Goal: Transaction & Acquisition: Subscribe to service/newsletter

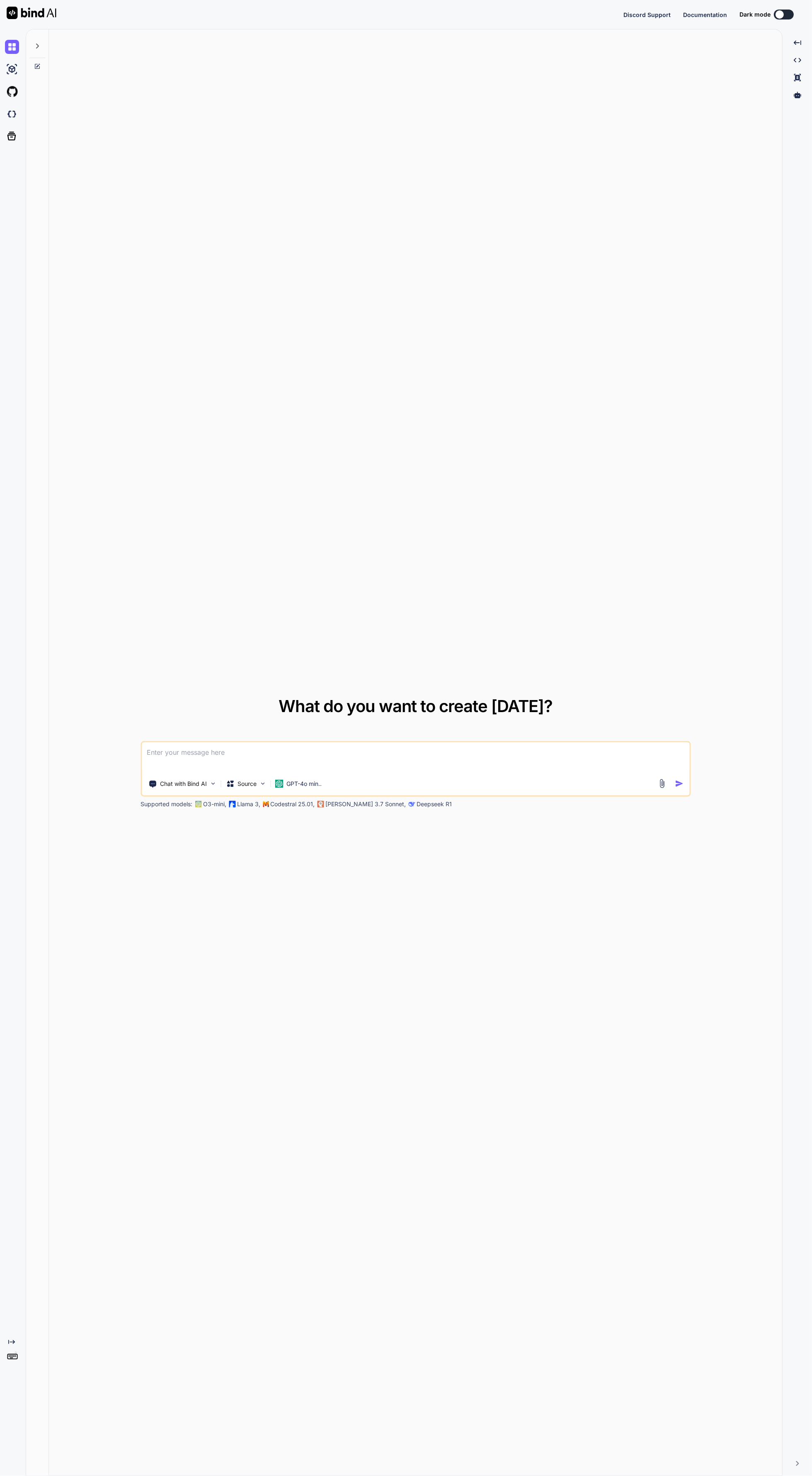
type textarea "x"
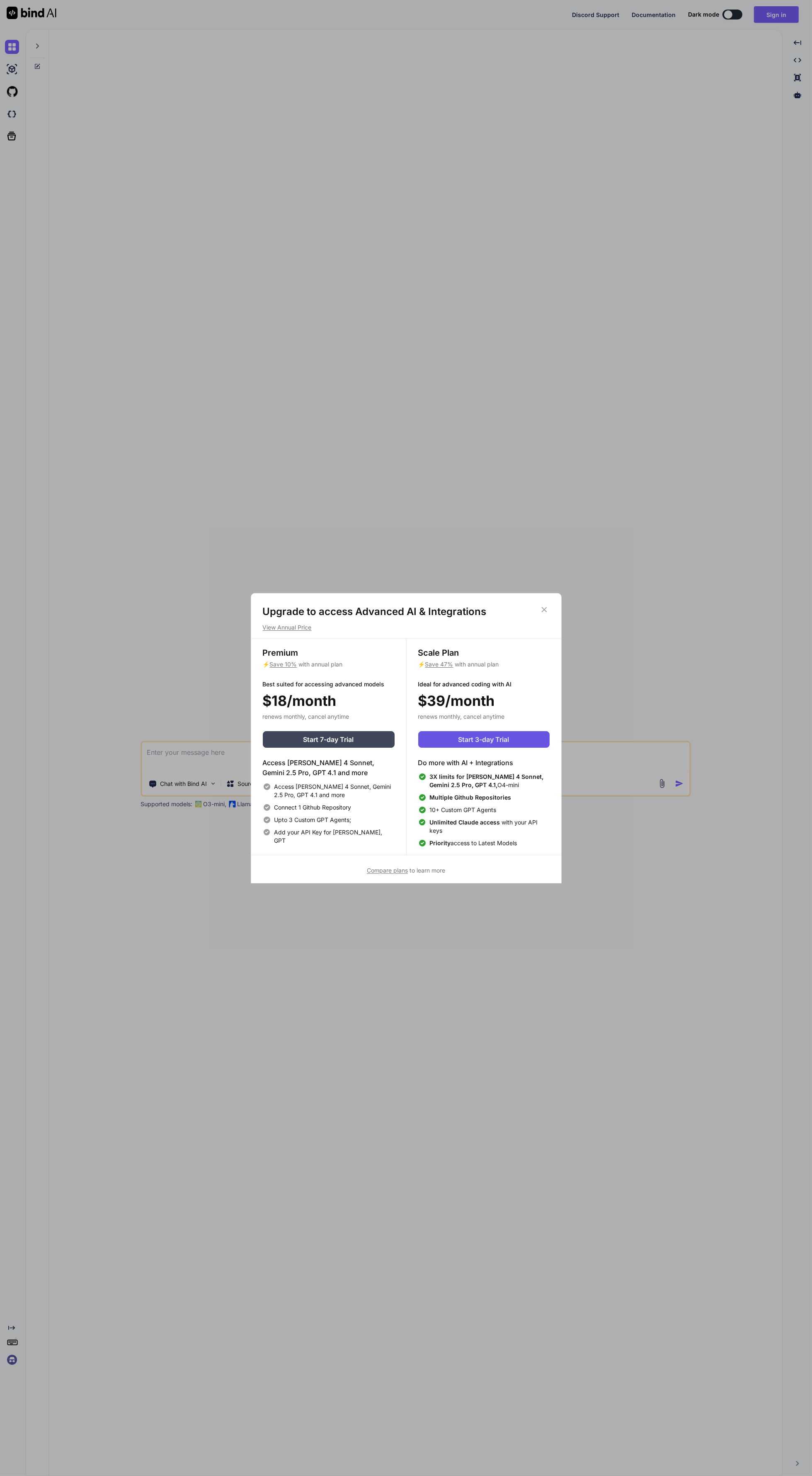
click at [507, 739] on span "Start 3-day Trial" at bounding box center [484, 739] width 51 height 10
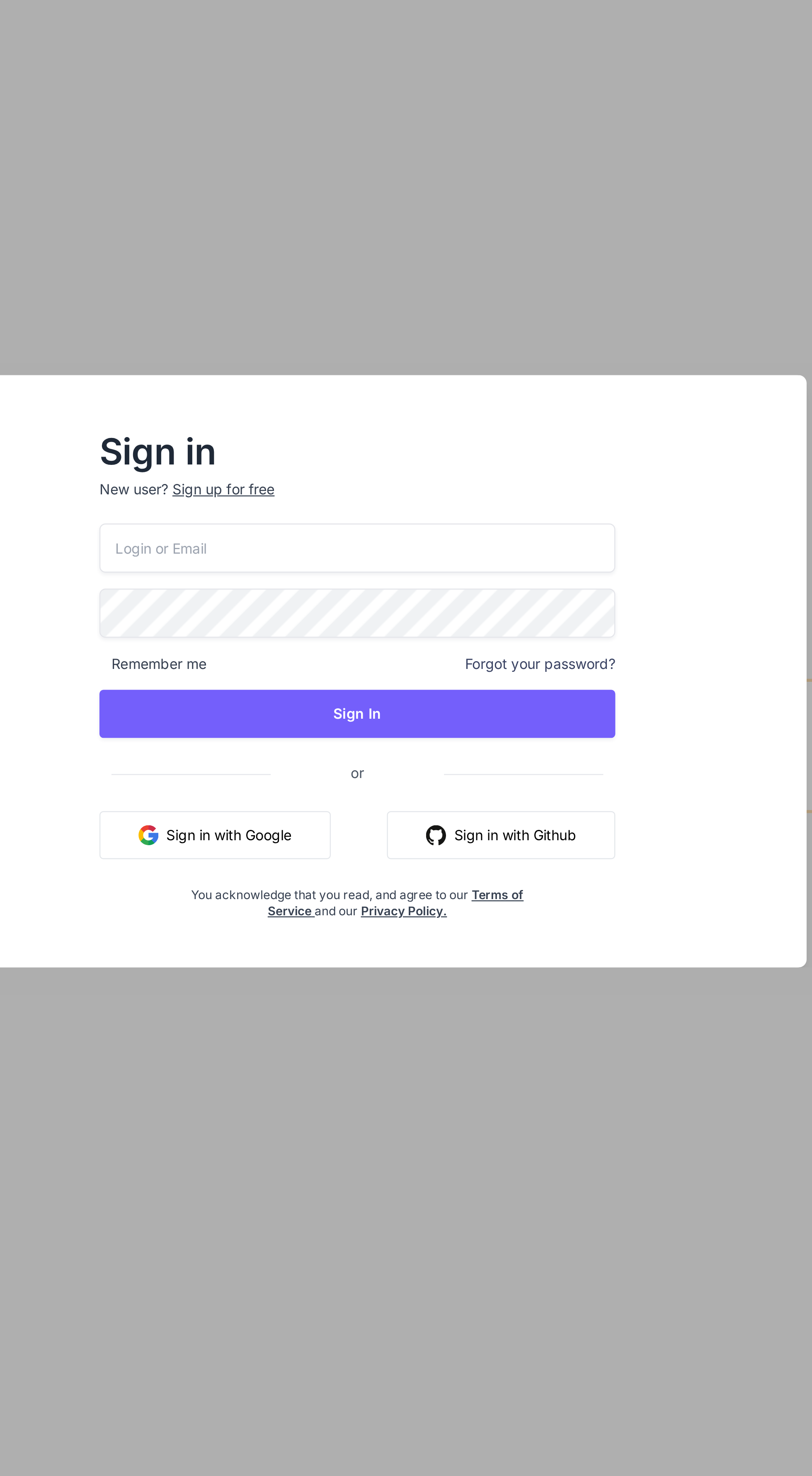
click at [468, 806] on button "Sign in with Github" at bounding box center [465, 806] width 94 height 20
click at [462, 797] on button "Sign in with Github" at bounding box center [465, 806] width 94 height 20
click at [469, 799] on button "Sign in with Github" at bounding box center [465, 806] width 94 height 20
click at [486, 803] on button "Sign in with Github" at bounding box center [465, 806] width 94 height 20
click at [359, 804] on button "Sign in with Google" at bounding box center [347, 806] width 96 height 20
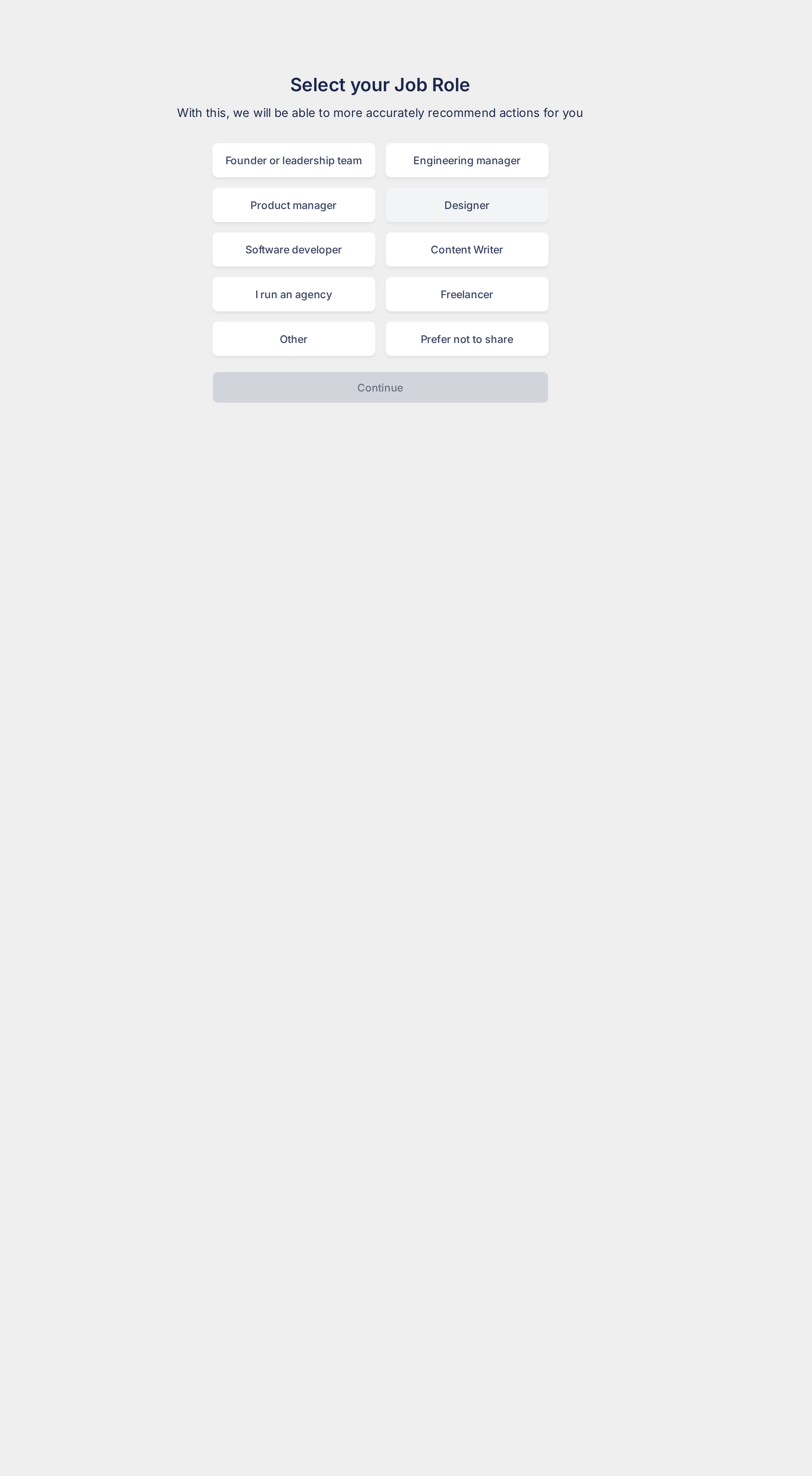
click at [485, 123] on div "Designer" at bounding box center [461, 129] width 103 height 22
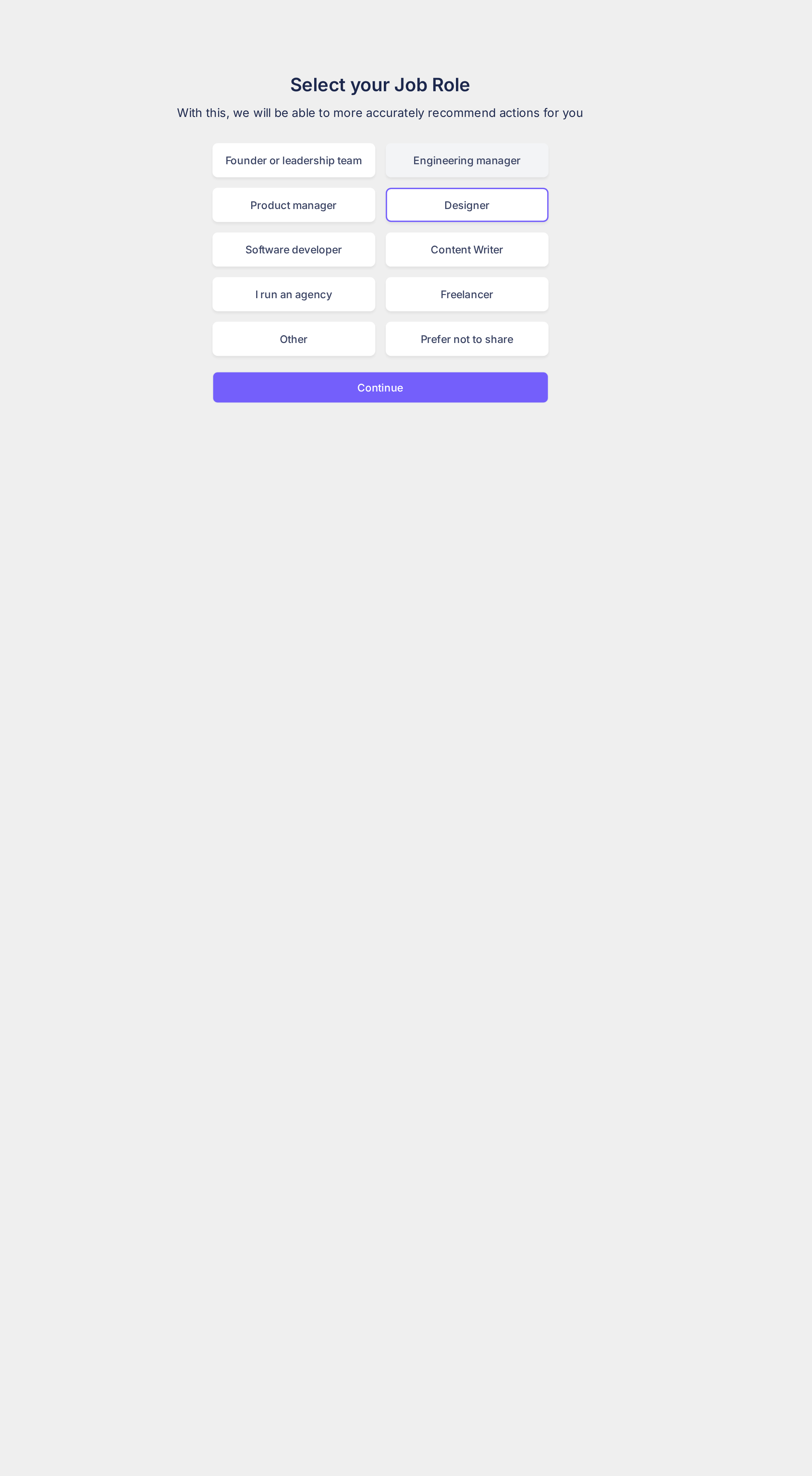
click at [470, 102] on div "Engineering manager" at bounding box center [461, 101] width 103 height 22
click at [365, 101] on div "Founder or leadership team" at bounding box center [352, 101] width 103 height 22
click at [469, 245] on button "Continue" at bounding box center [406, 245] width 212 height 20
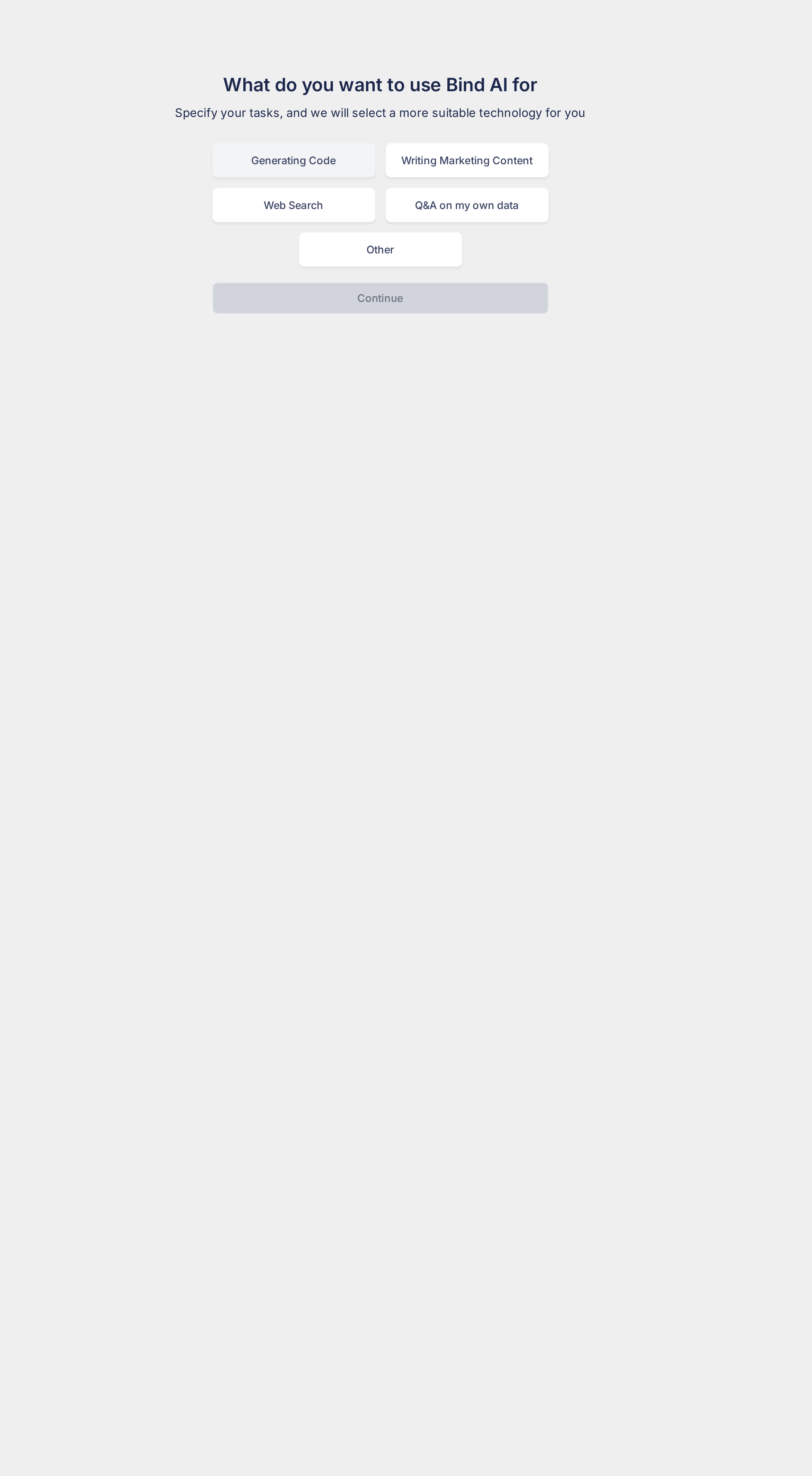
click at [365, 104] on div "Generating Code" at bounding box center [352, 101] width 103 height 22
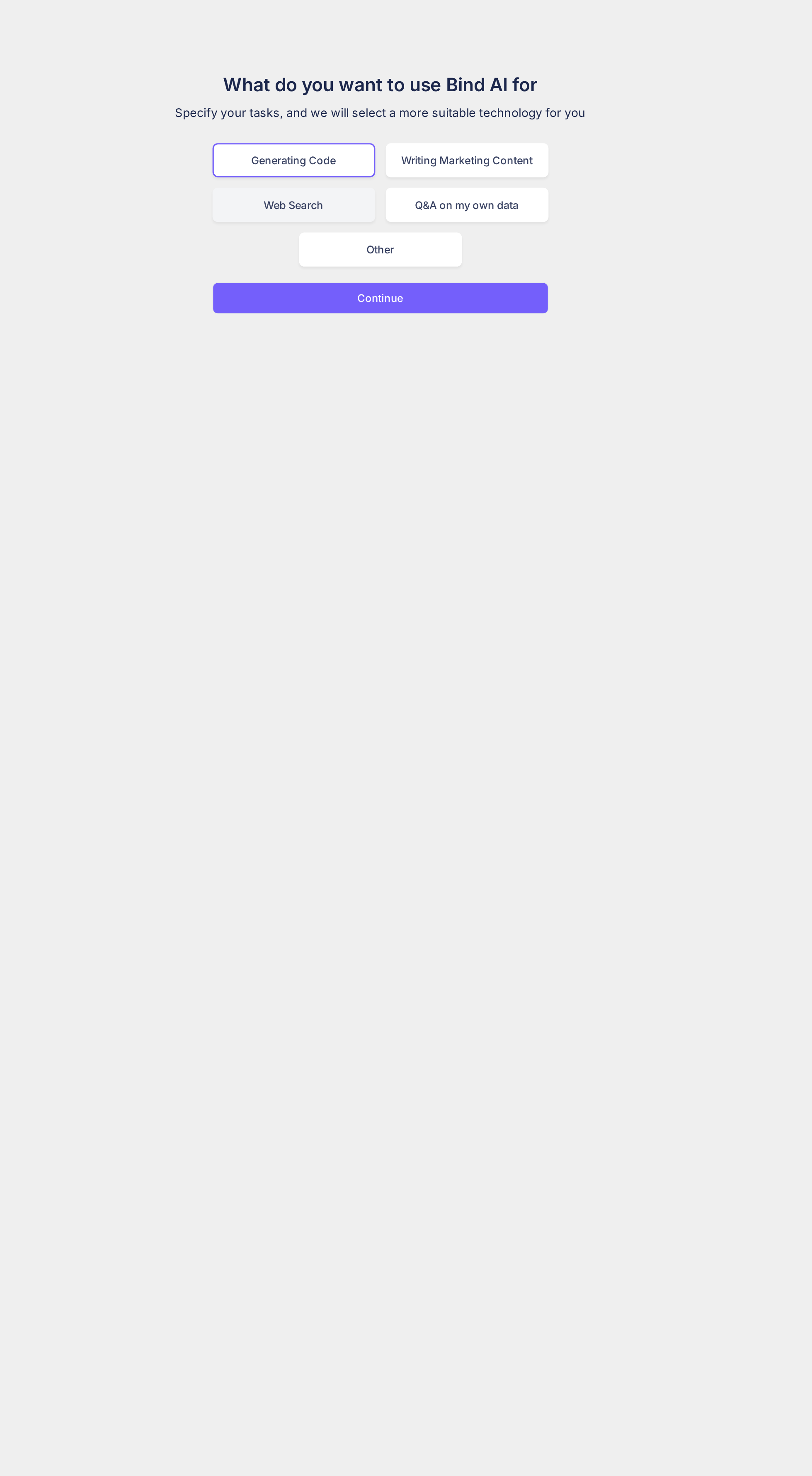
click at [370, 138] on div "Web Search" at bounding box center [352, 129] width 103 height 22
click at [381, 105] on div "Generating Code" at bounding box center [352, 101] width 103 height 22
click at [479, 191] on button "Continue" at bounding box center [406, 188] width 212 height 20
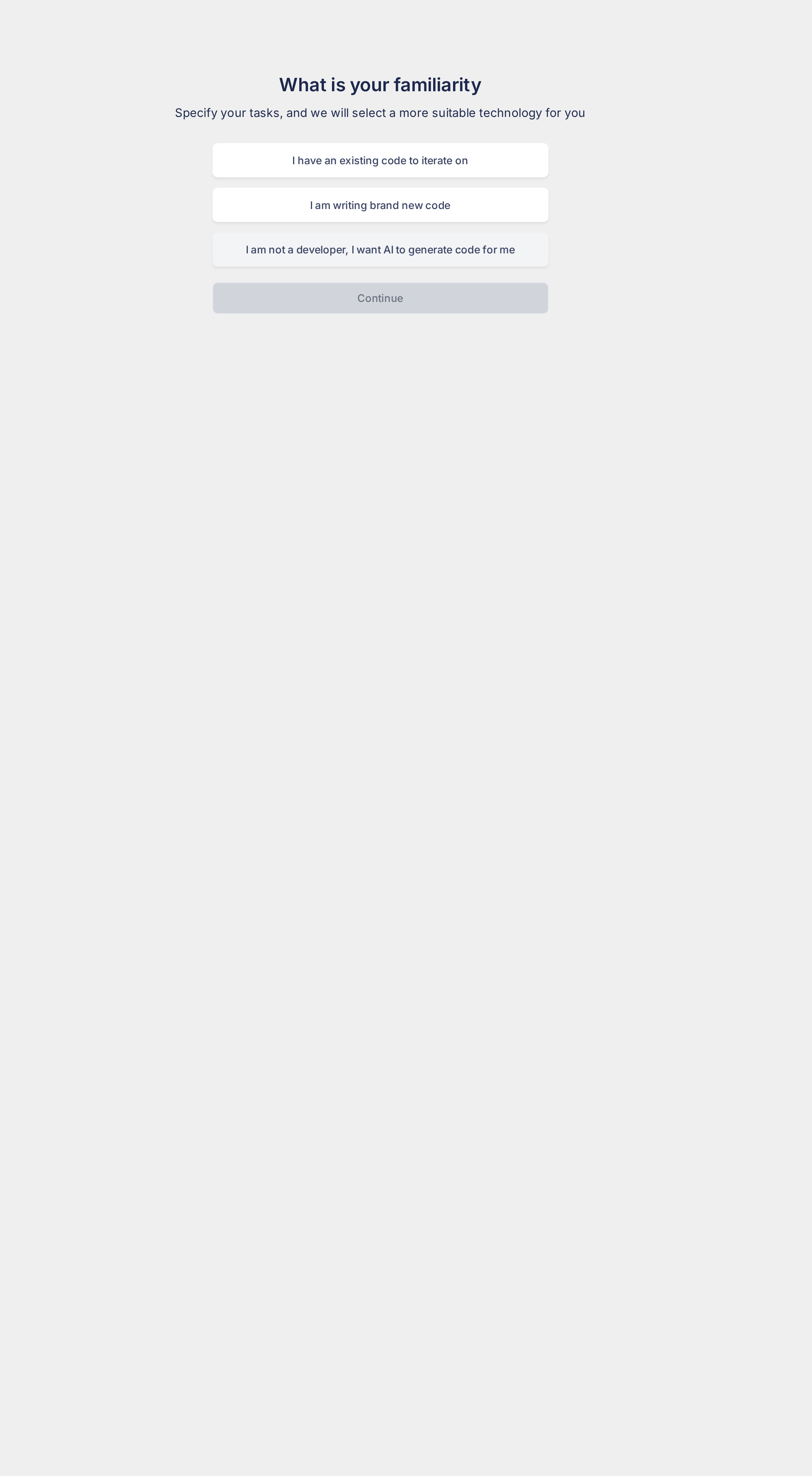
click at [479, 162] on div "I am not a developer, I want AI to generate code for me" at bounding box center [406, 158] width 212 height 22
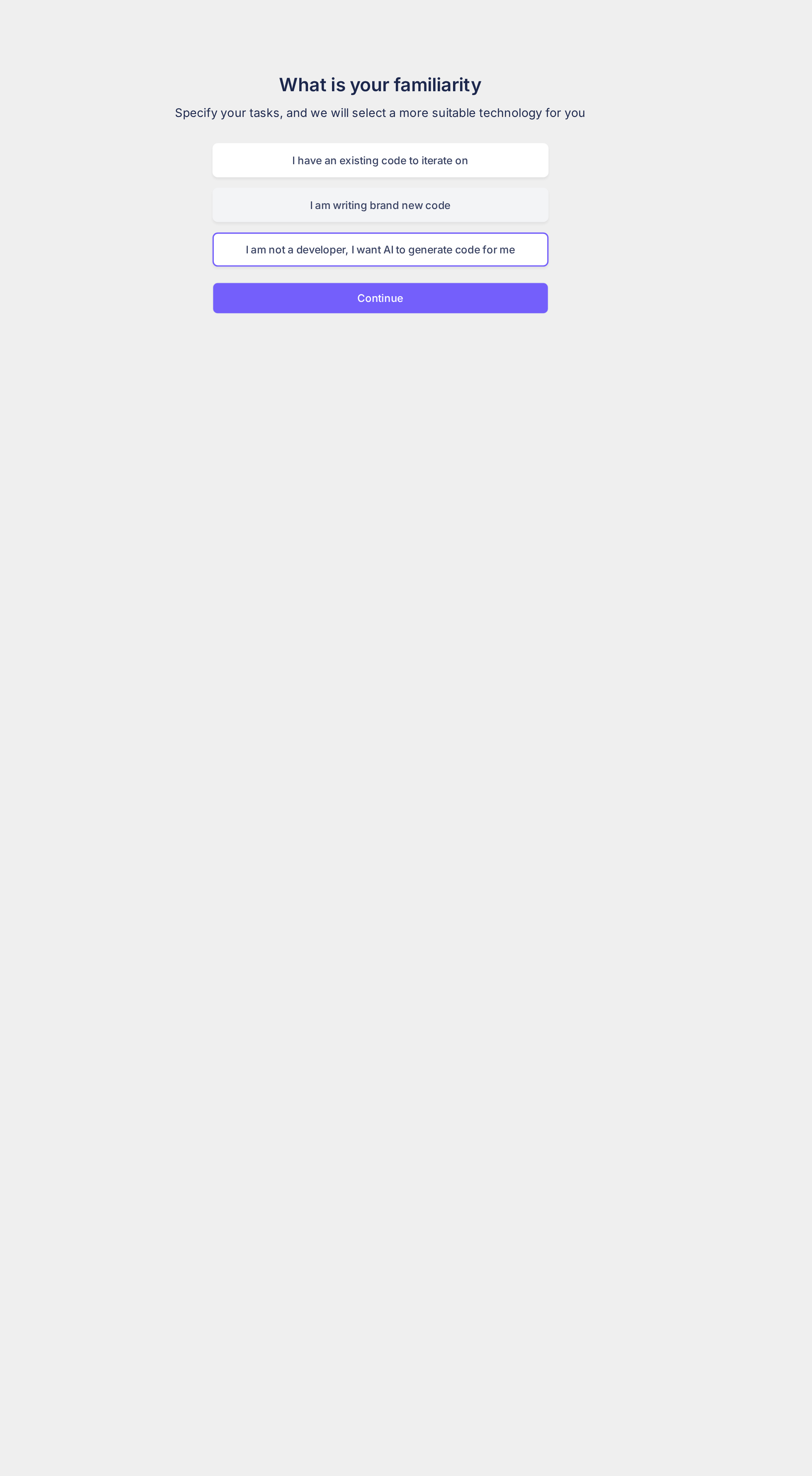
click at [474, 133] on div "I am writing brand new code" at bounding box center [406, 129] width 212 height 22
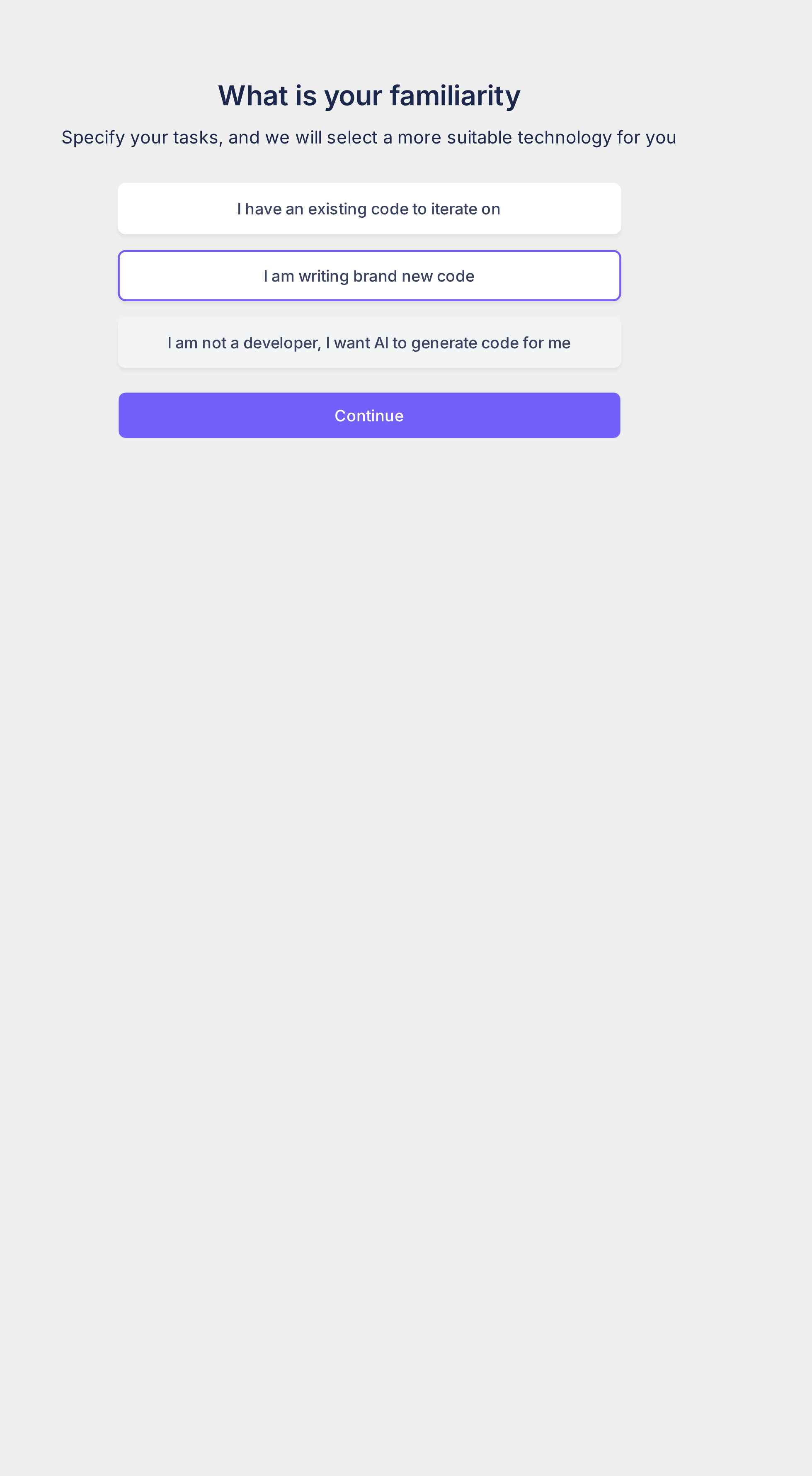
click at [477, 155] on div "I am not a developer, I want AI to generate code for me" at bounding box center [406, 158] width 212 height 22
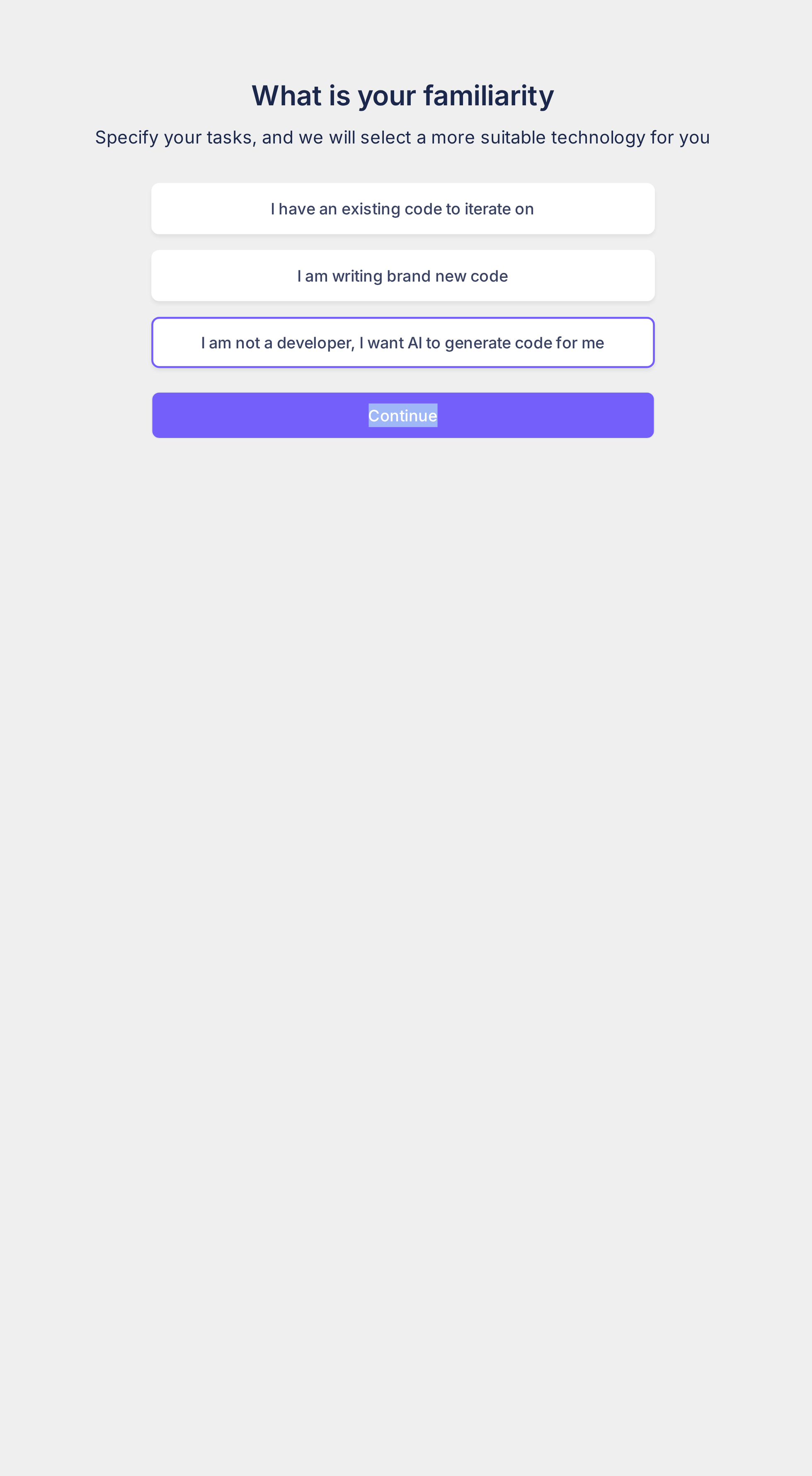
click at [443, 418] on div "Back to previous step Skip What is your familiarity Specify your tasks, and we …" at bounding box center [406, 738] width 812 height 1476
click at [478, 191] on button "Continue" at bounding box center [406, 188] width 212 height 20
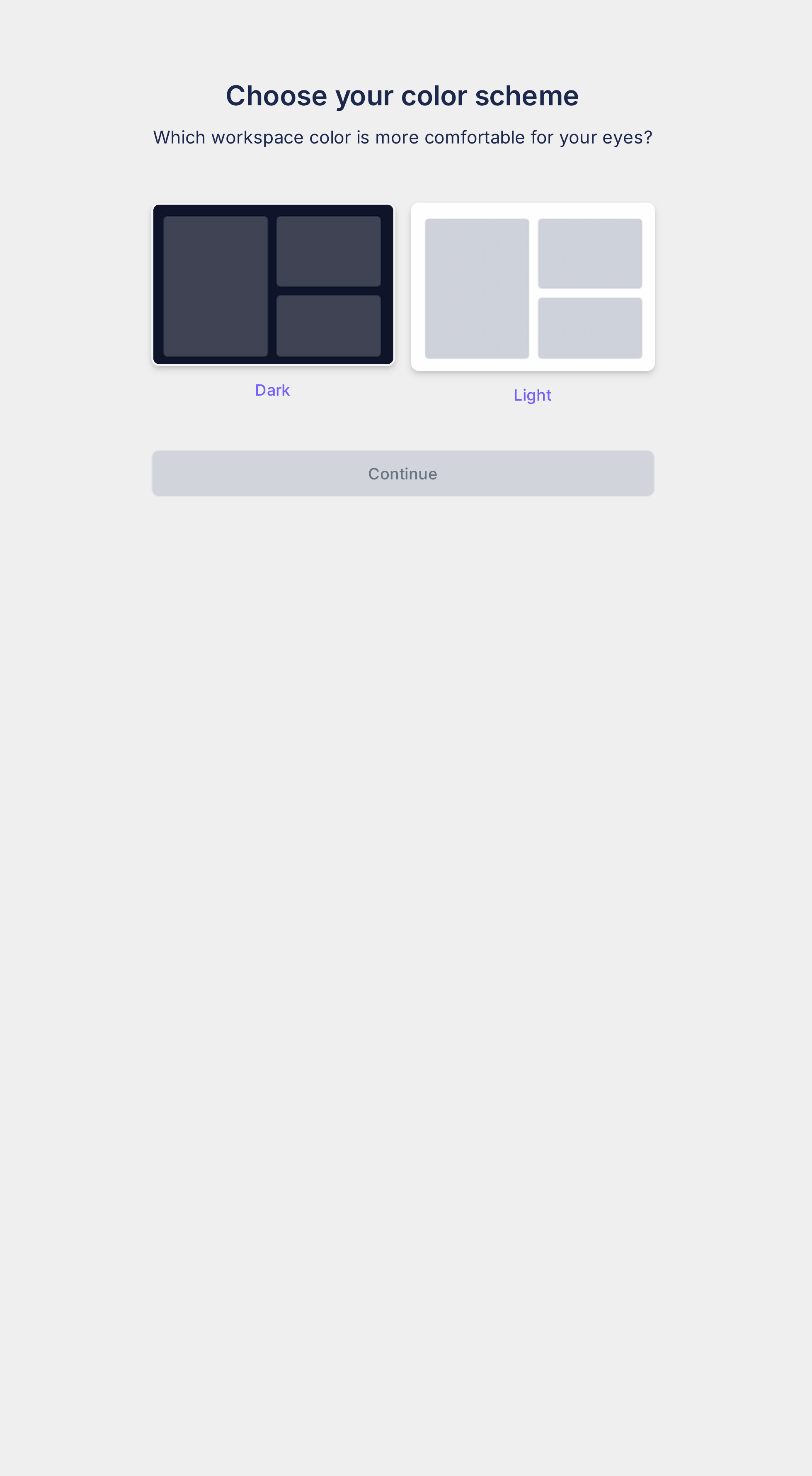
click at [369, 134] on img at bounding box center [352, 133] width 103 height 69
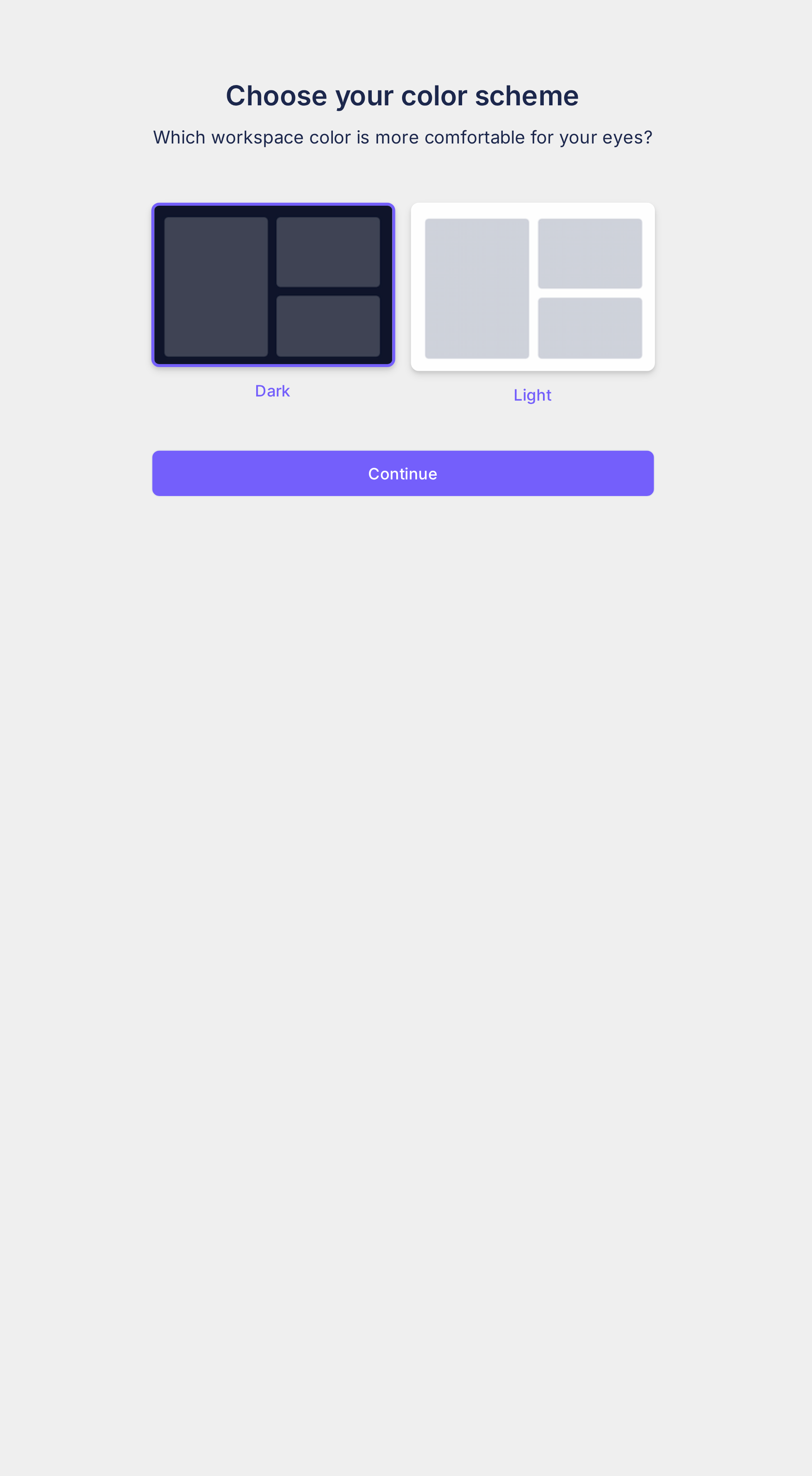
click at [449, 218] on button "Continue" at bounding box center [406, 213] width 212 height 20
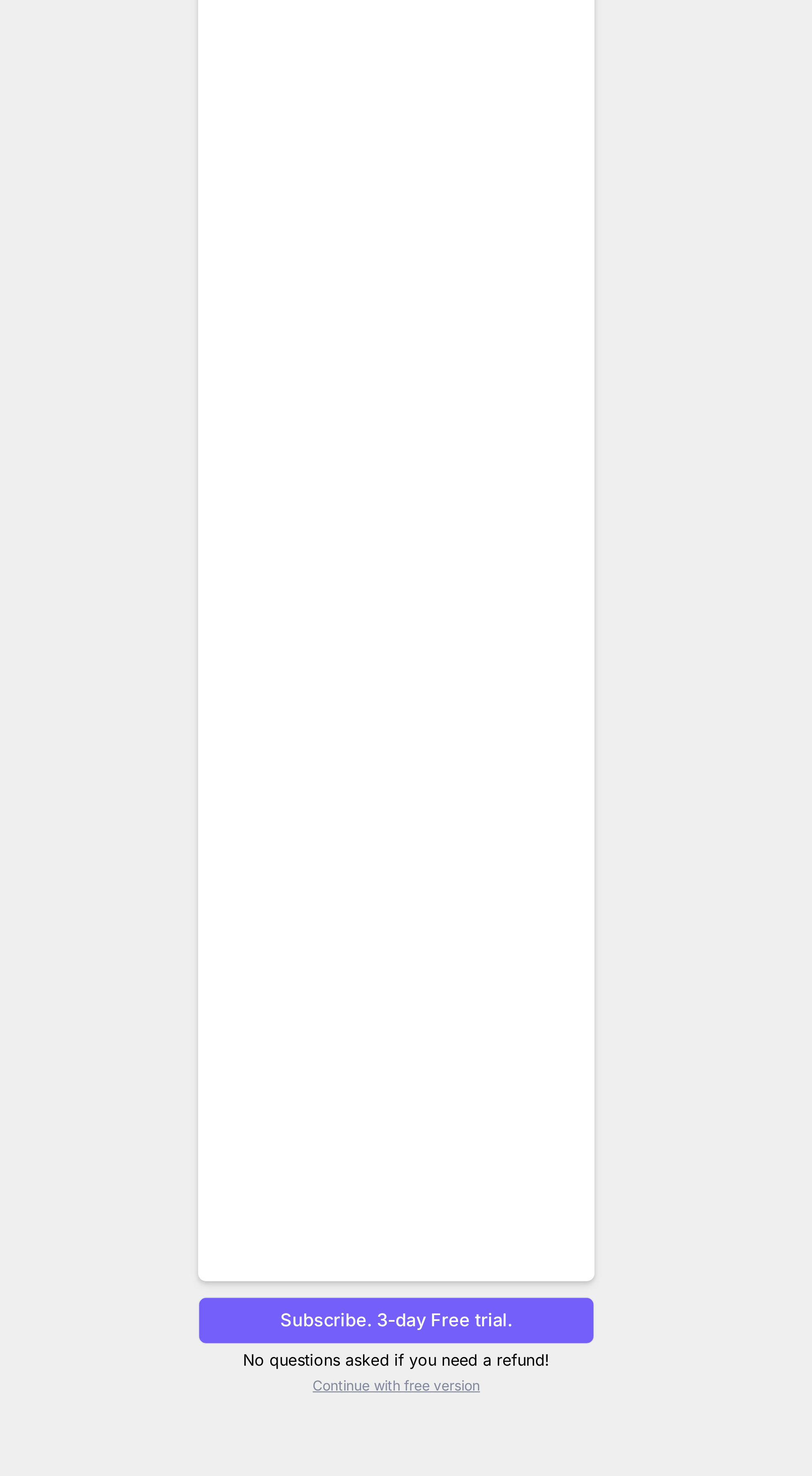
click at [458, 860] on button "Subscribe. 3-day Free trial." at bounding box center [406, 850] width 167 height 20
click at [465, 860] on button "Subscribe. 3-day Free trial." at bounding box center [406, 850] width 167 height 20
